Goal: Find specific fact: Find specific fact

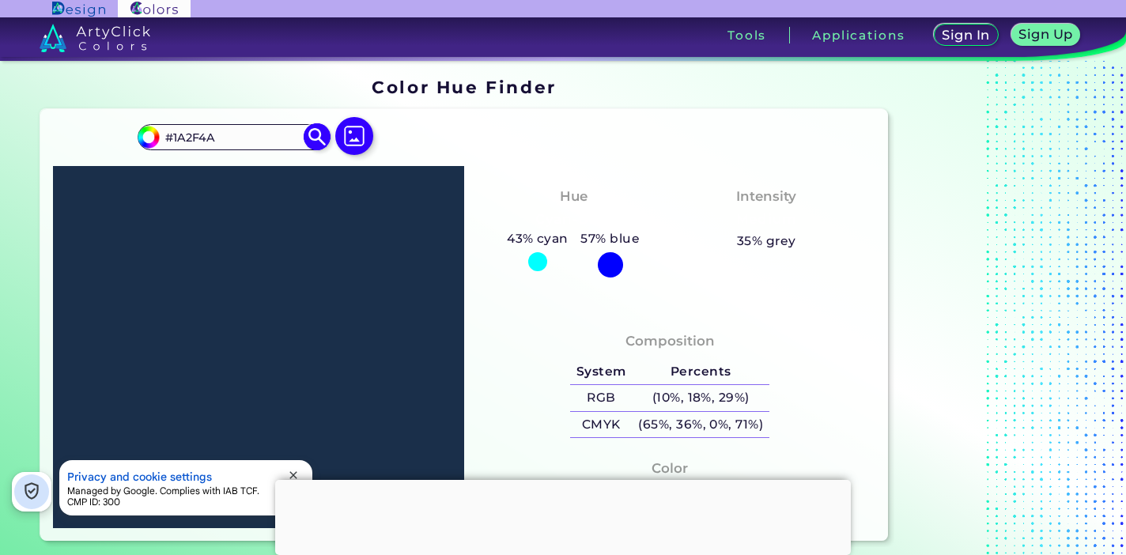
click at [169, 138] on input "#1A2F4A" at bounding box center [233, 137] width 147 height 21
click at [306, 142] on img at bounding box center [318, 137] width 28 height 28
type input "#1A2F4A"
click at [311, 142] on img at bounding box center [318, 137] width 28 height 28
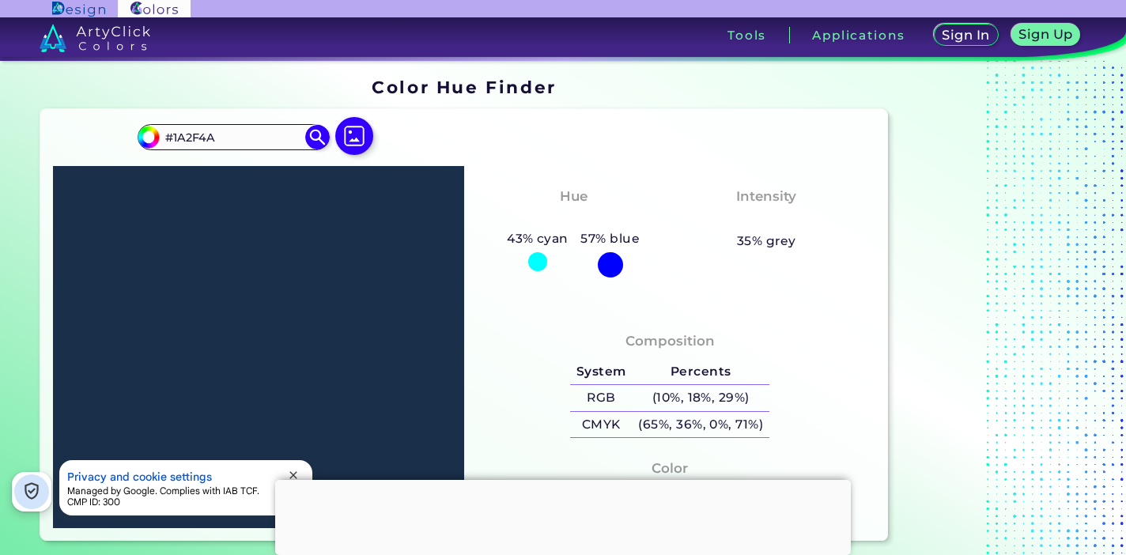
drag, startPoint x: 198, startPoint y: 140, endPoint x: 130, endPoint y: 140, distance: 68.0
click at [131, 140] on div "#1a2f4a #1A2F4A Acadia ◉ Acid Green ◉ Aero Blue ◉ Alabaster ◉ Albescent White ◉…" at bounding box center [464, 325] width 849 height 432
